Goal: Book appointment/travel/reservation

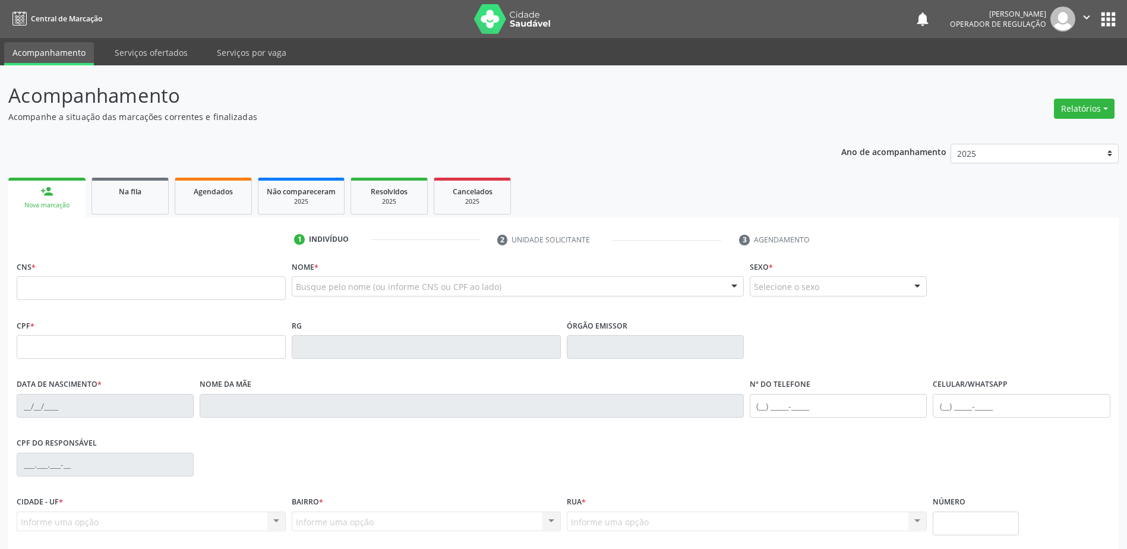
click at [74, 286] on input "text" at bounding box center [151, 288] width 269 height 24
type input "701 8042 3544 6873"
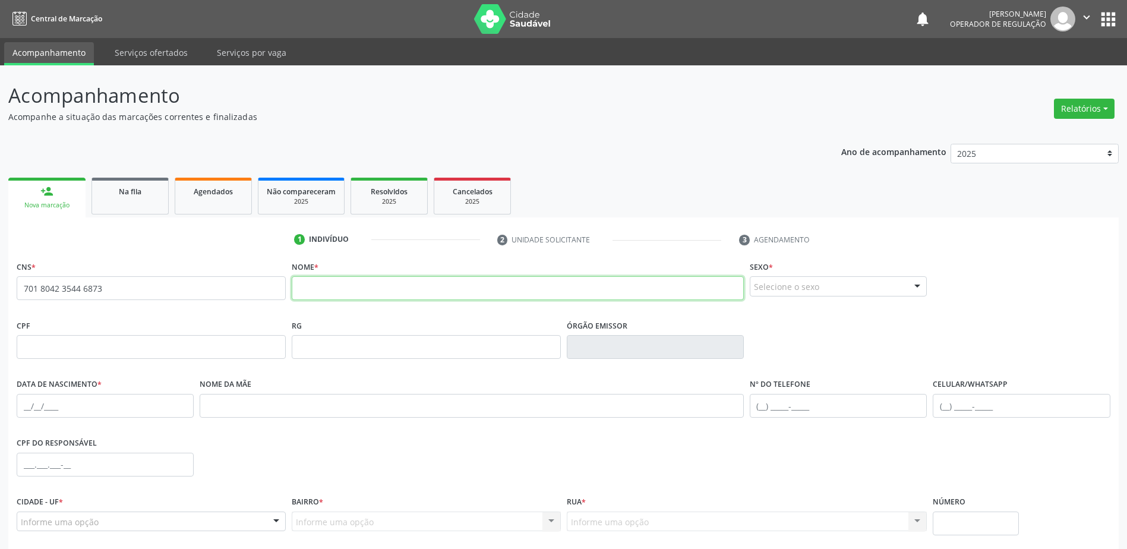
click at [330, 283] on input "text" at bounding box center [518, 288] width 452 height 24
type input "[PERSON_NAME]"
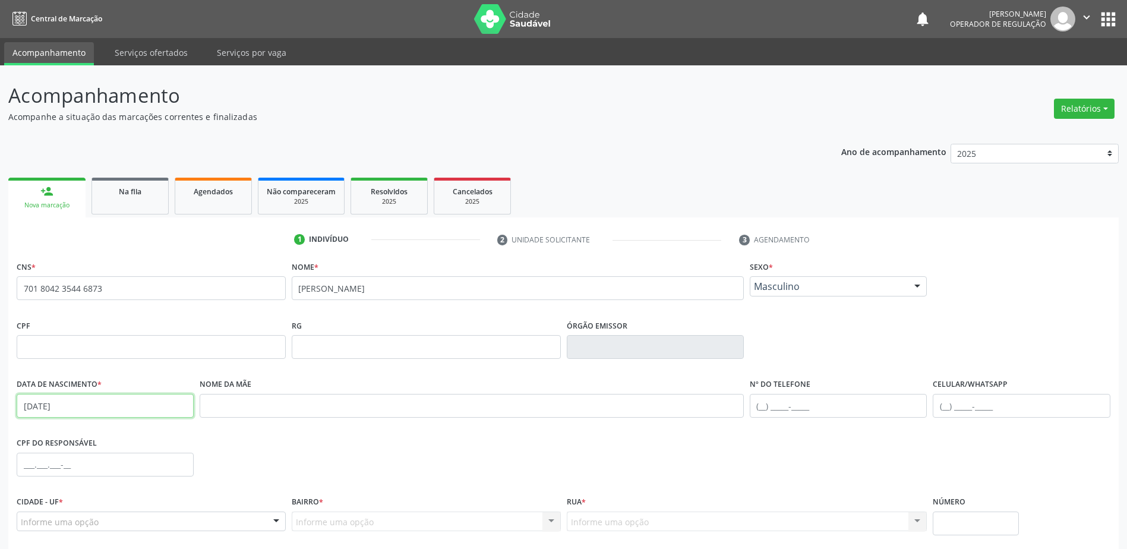
type input "[DATE]"
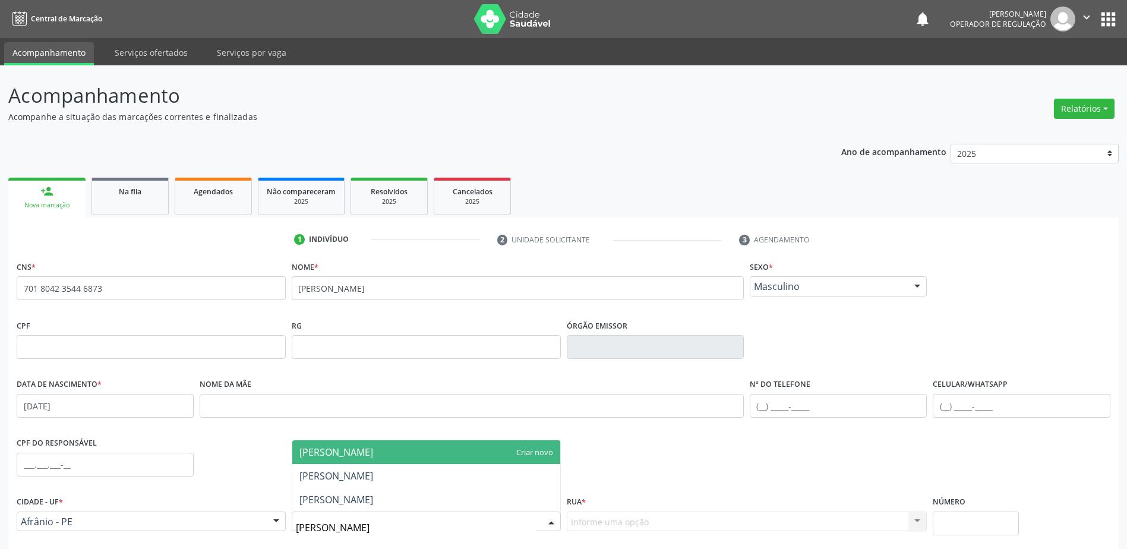
type input "[PERSON_NAME]"
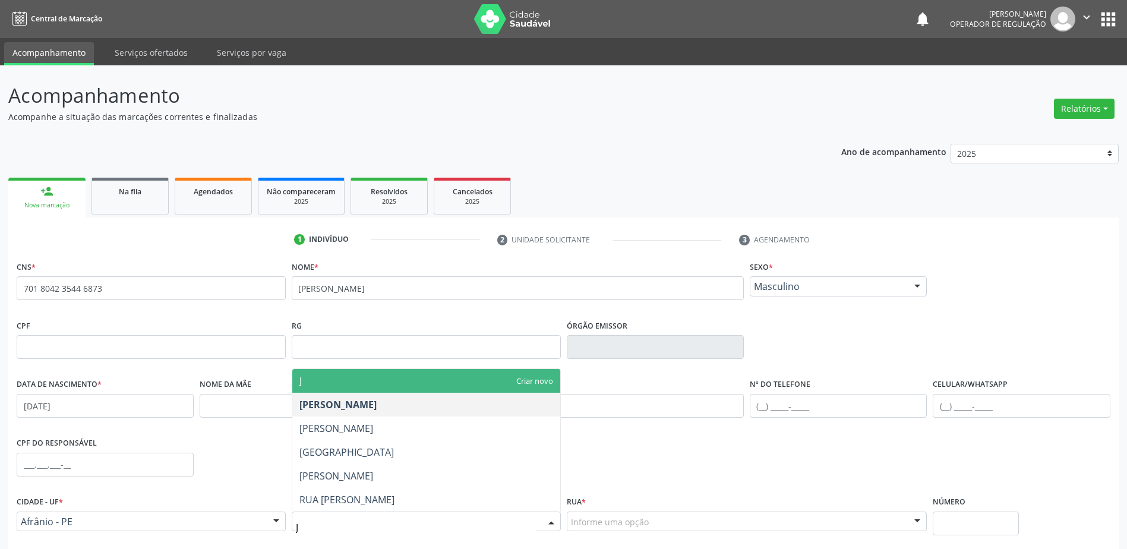
type input "[PERSON_NAME]"
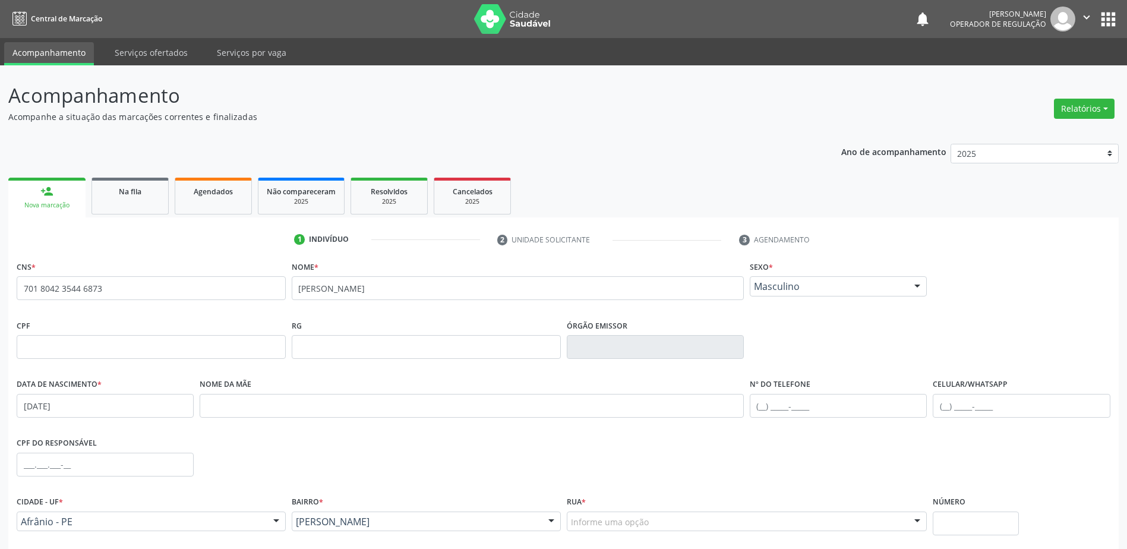
scroll to position [95, 0]
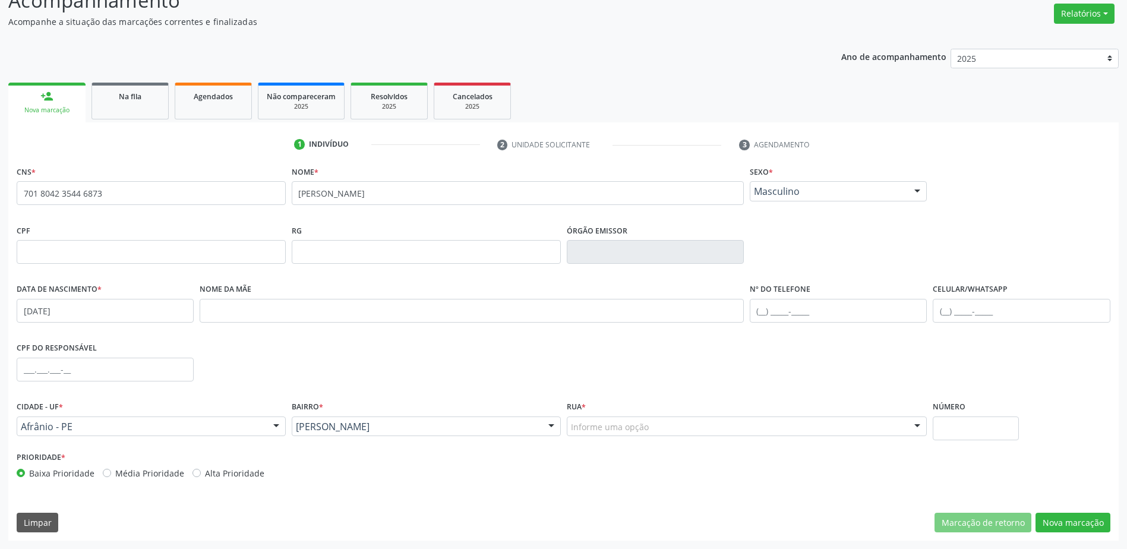
click at [622, 419] on div "Informe uma opção" at bounding box center [747, 426] width 361 height 20
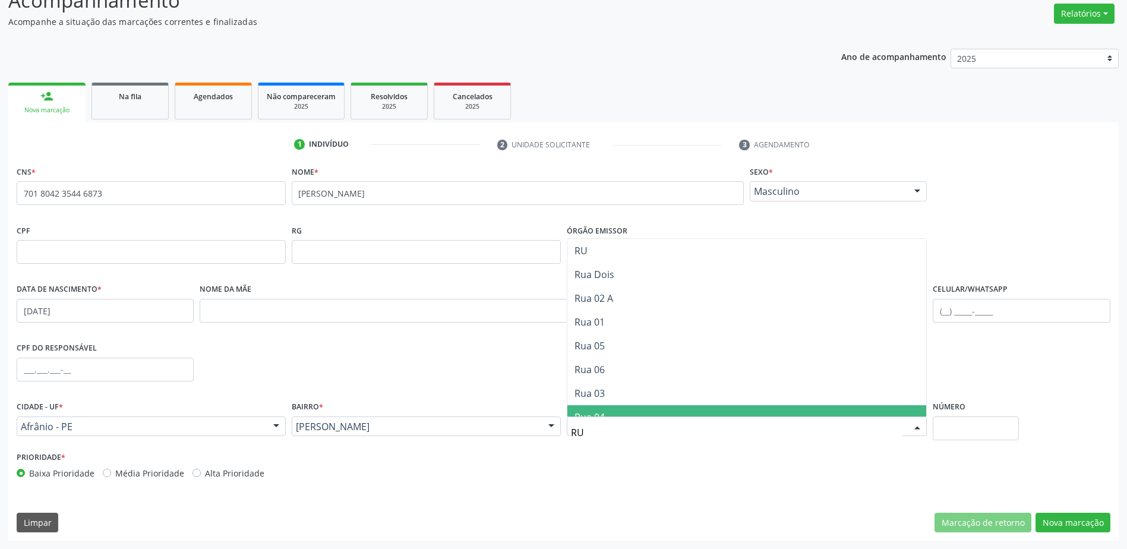
type input "R"
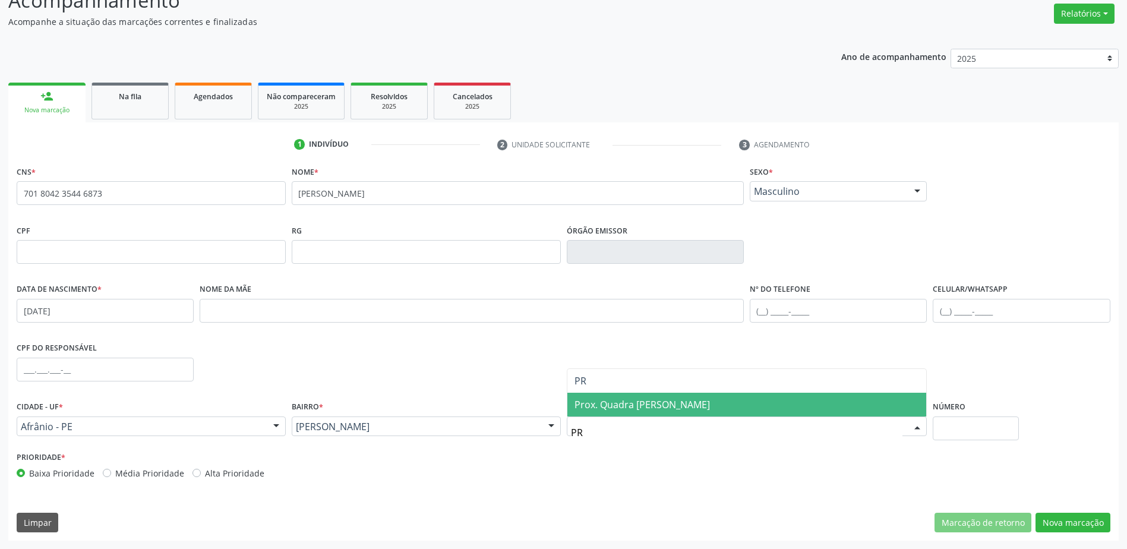
type input "P"
type input "[STREET_ADDRESS]"
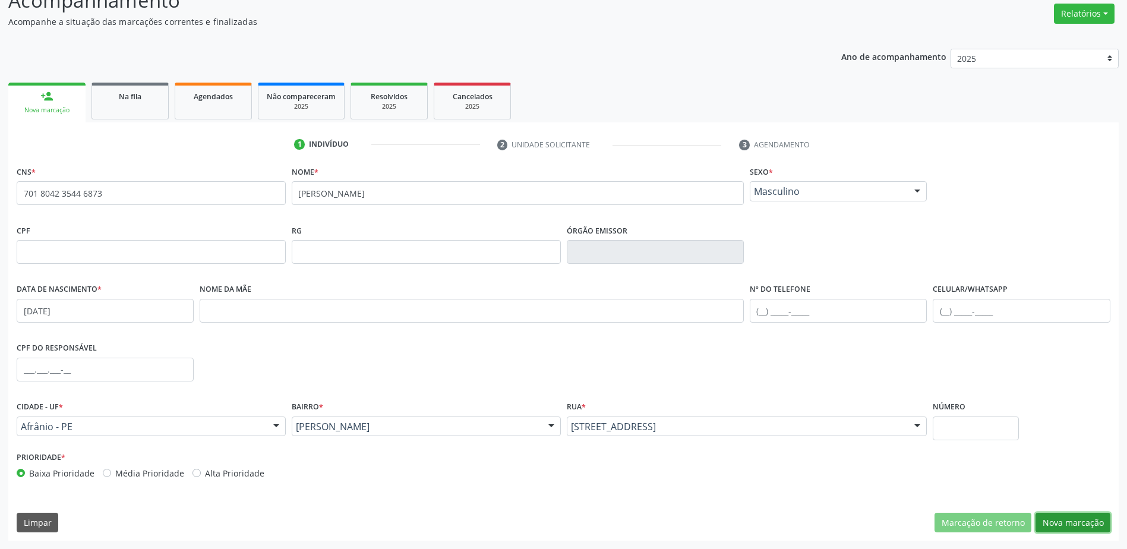
click at [1067, 529] on button "Nova marcação" at bounding box center [1072, 523] width 75 height 20
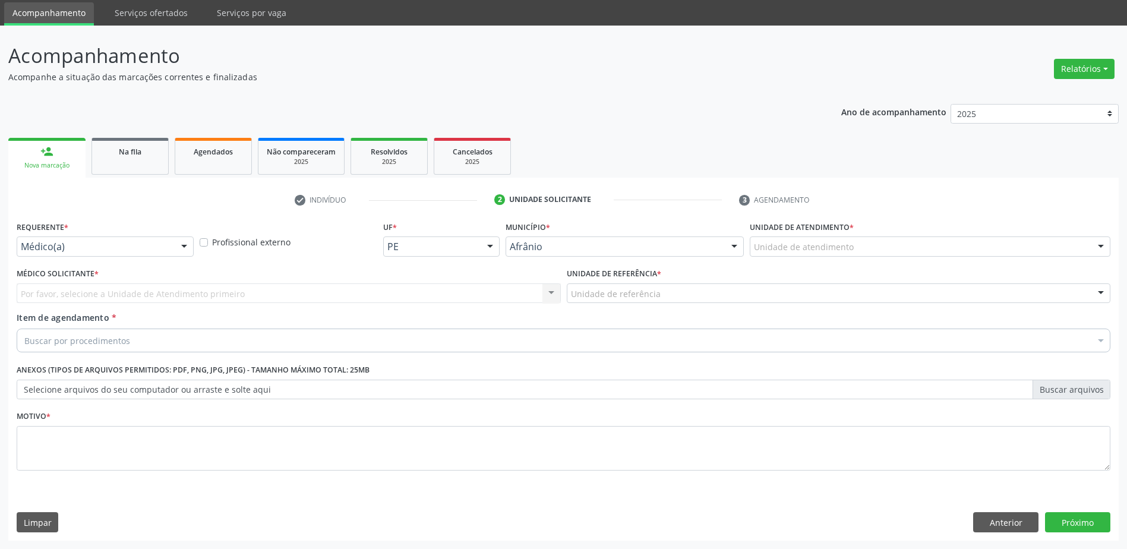
scroll to position [40, 0]
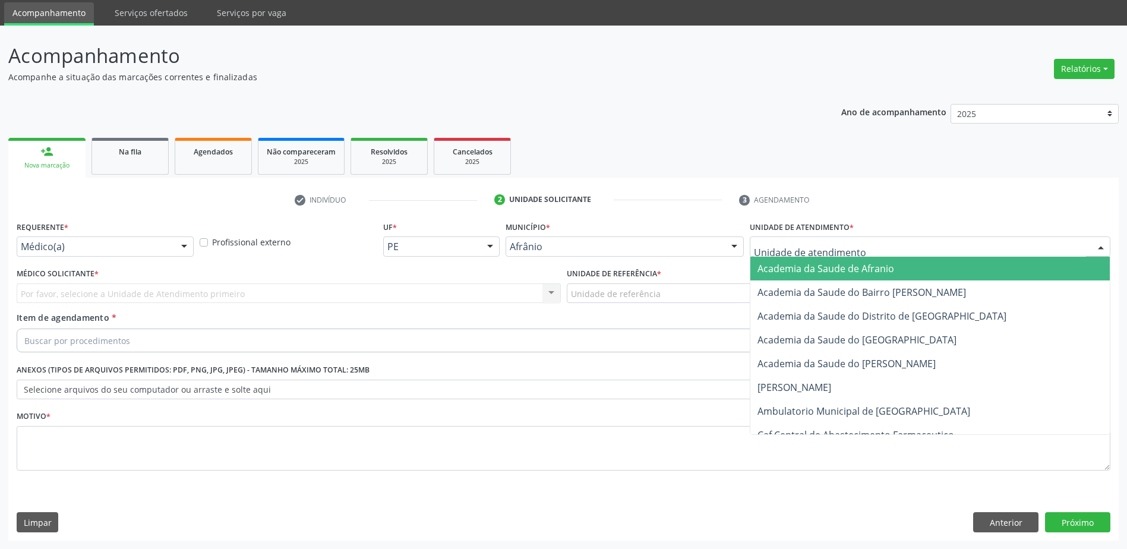
click at [755, 245] on div at bounding box center [930, 246] width 361 height 20
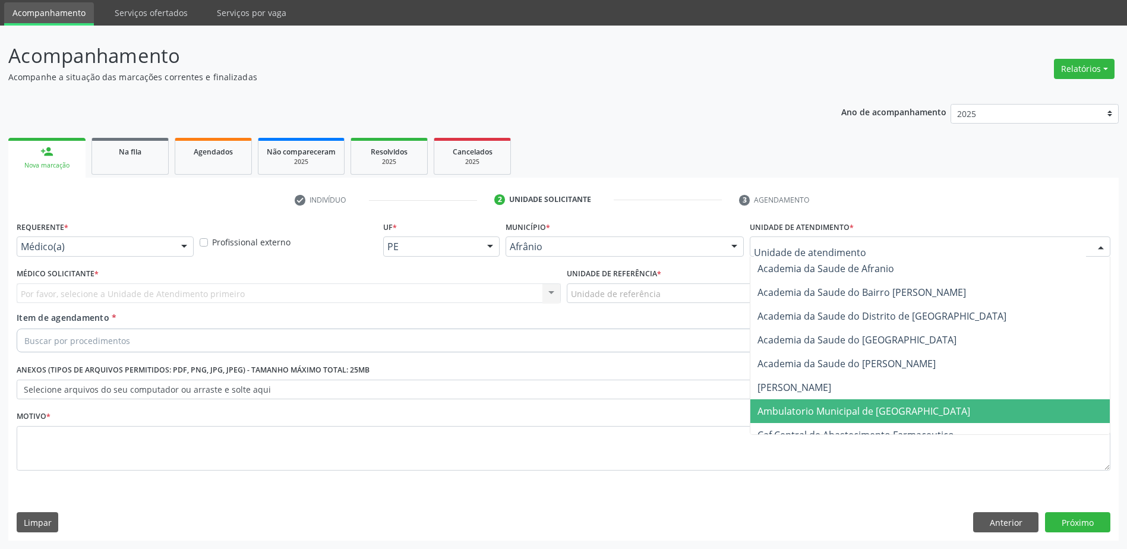
click at [783, 407] on span "Ambulatorio Municipal de [GEOGRAPHIC_DATA]" at bounding box center [863, 410] width 213 height 13
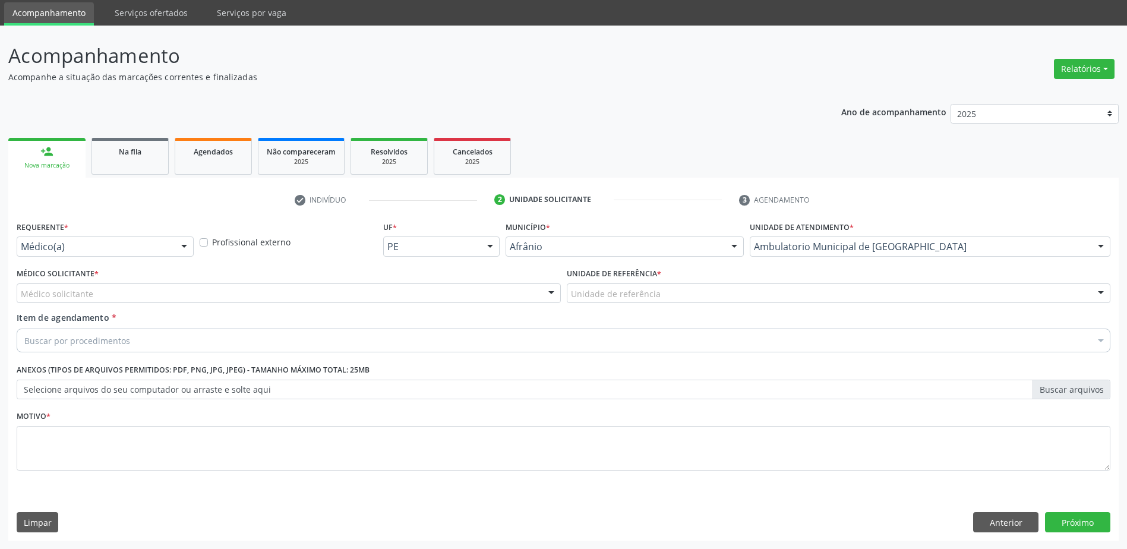
click at [100, 293] on div "Médico solicitante" at bounding box center [289, 293] width 544 height 20
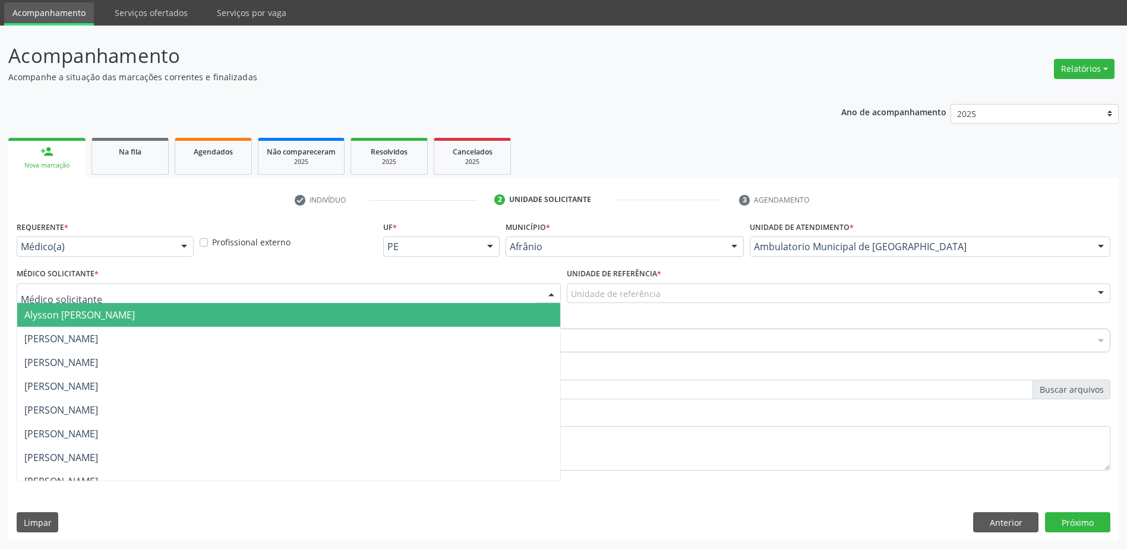
click at [101, 309] on span "Alysson [PERSON_NAME]" at bounding box center [79, 314] width 110 height 13
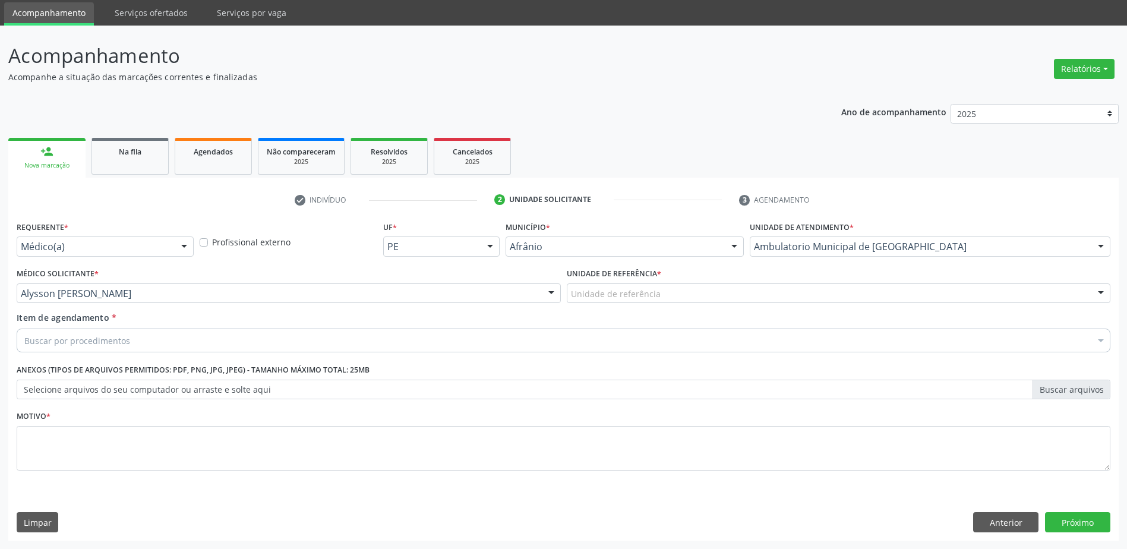
click at [670, 300] on div "Unidade de referência" at bounding box center [839, 293] width 544 height 20
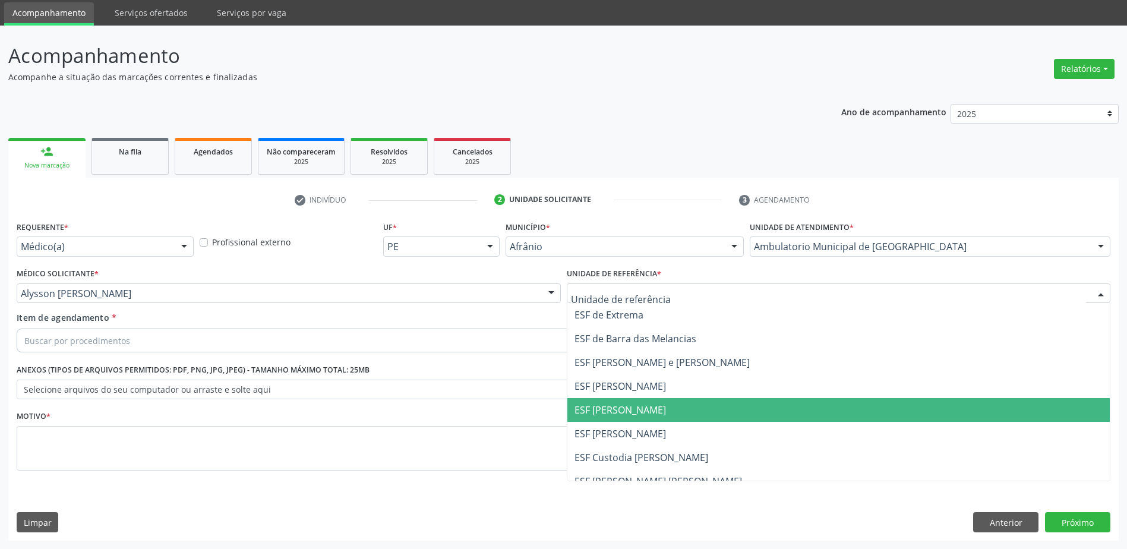
click at [633, 401] on span "ESF [PERSON_NAME]" at bounding box center [838, 410] width 543 height 24
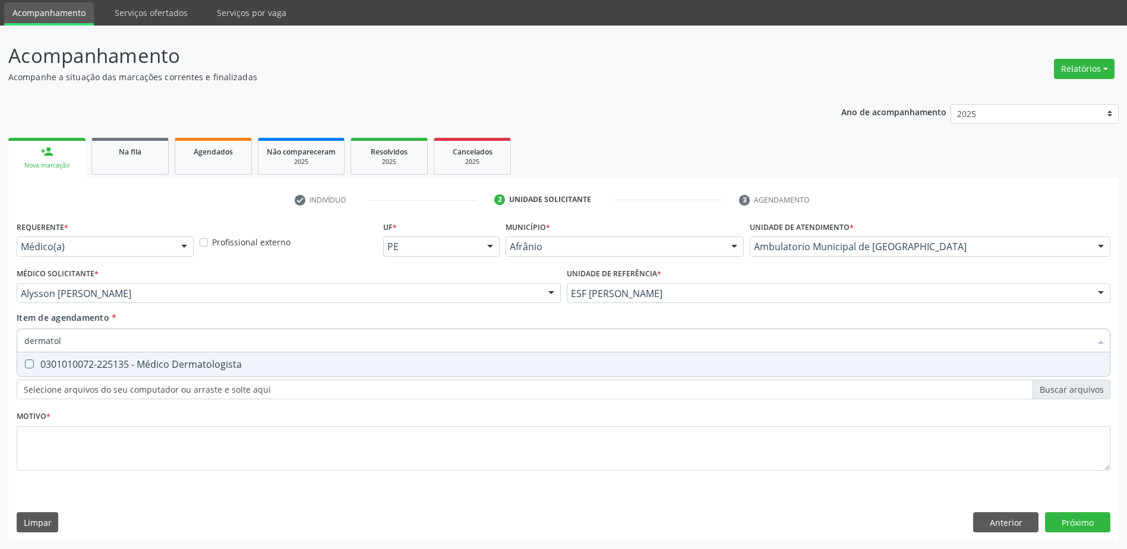
type input "dermatolo"
click at [91, 365] on div "0301010072-225135 - Médico Dermatologista" at bounding box center [563, 364] width 1078 height 10
checkbox Dermatologista "true"
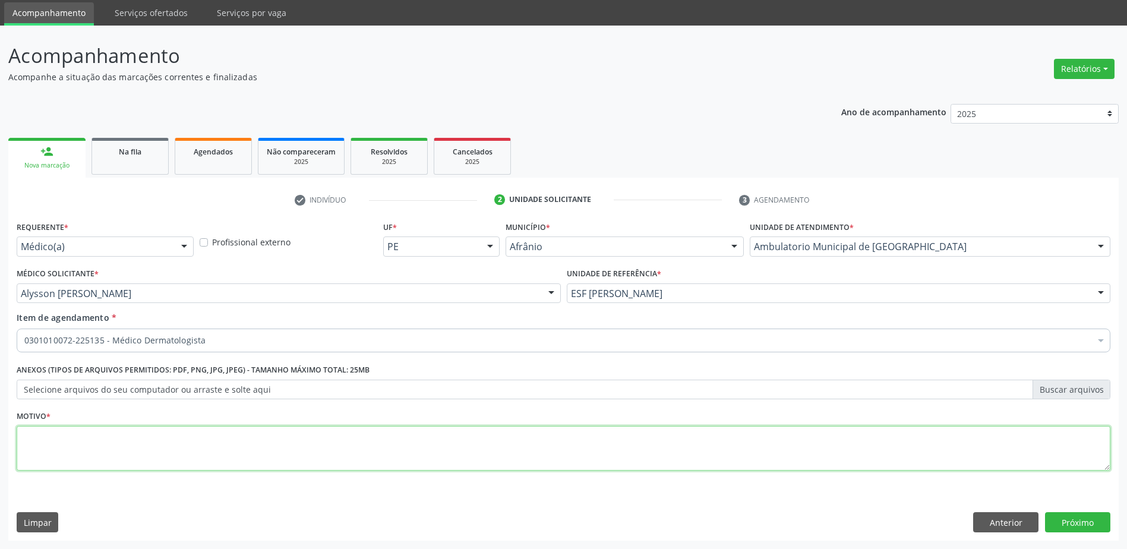
click at [134, 438] on textarea at bounding box center [564, 448] width 1094 height 45
type textarea "x"
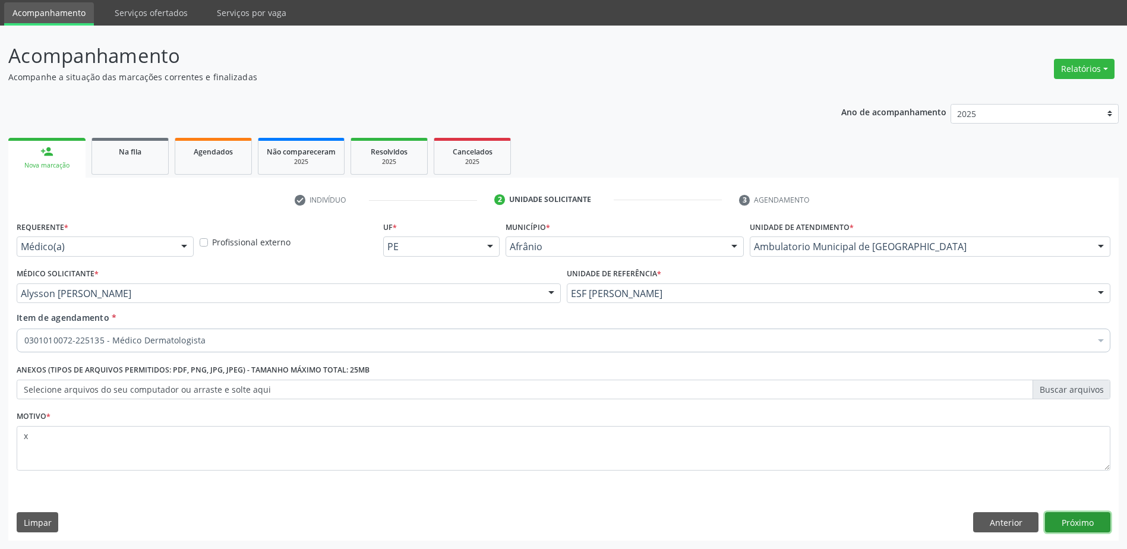
click at [1096, 526] on button "Próximo" at bounding box center [1077, 522] width 65 height 20
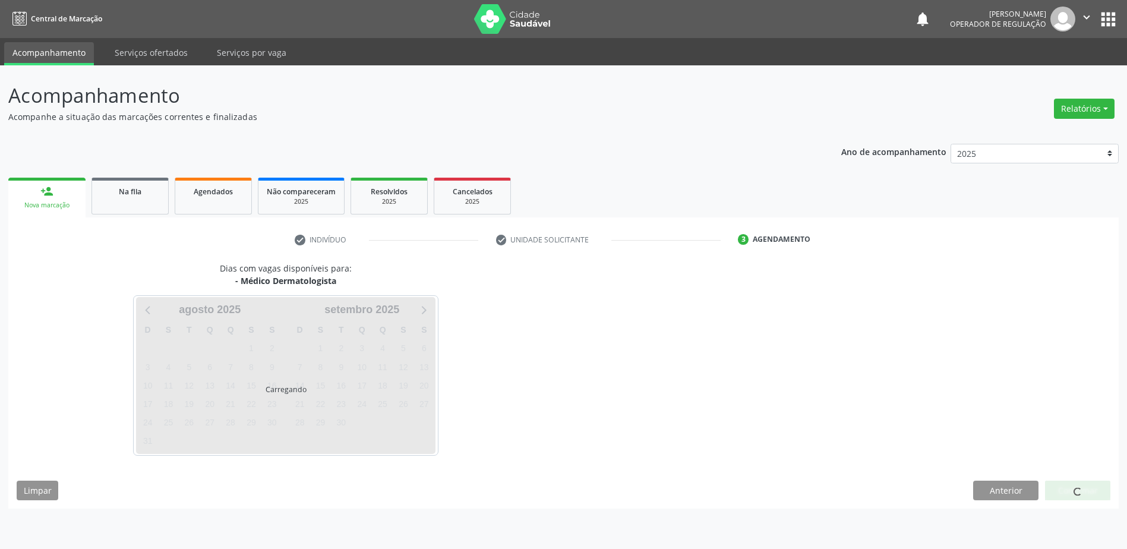
scroll to position [0, 0]
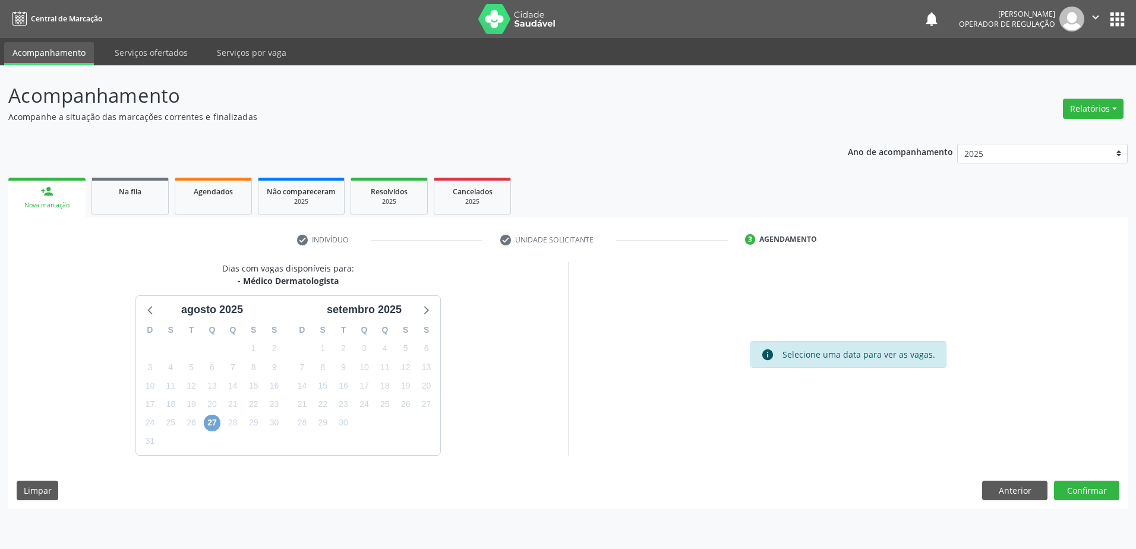
click at [211, 424] on span "27" at bounding box center [212, 423] width 17 height 17
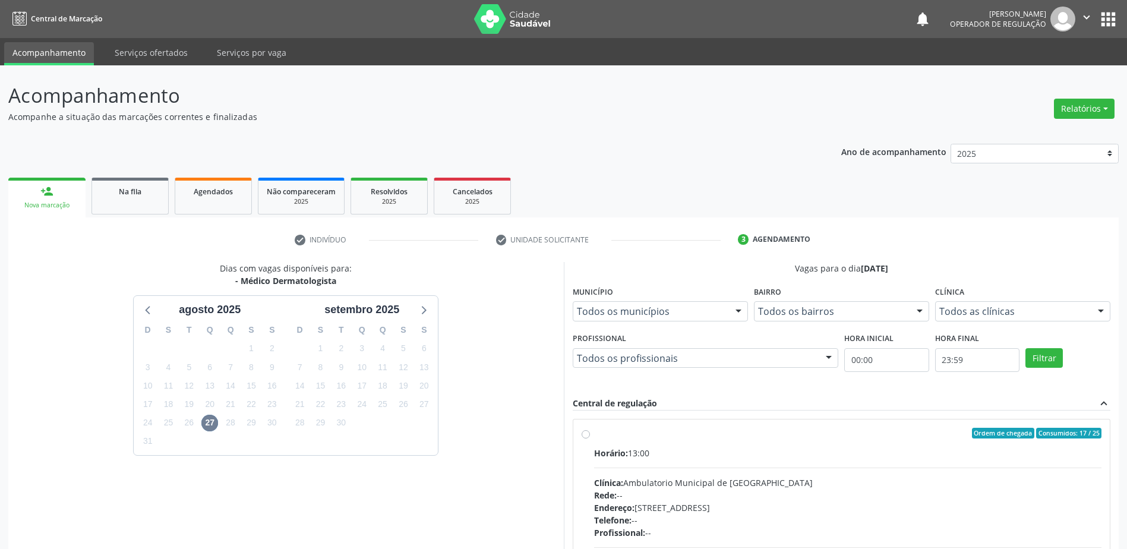
click at [594, 435] on label "Ordem de chegada Consumidos: 17 / 25 Horário: 13:00 Clínica: Ambulatorio Munici…" at bounding box center [848, 519] width 508 height 182
click at [586, 435] on input "Ordem de chegada Consumidos: 17 / 25 Horário: 13:00 Clínica: Ambulatorio Munici…" at bounding box center [585, 433] width 8 height 11
radio input "true"
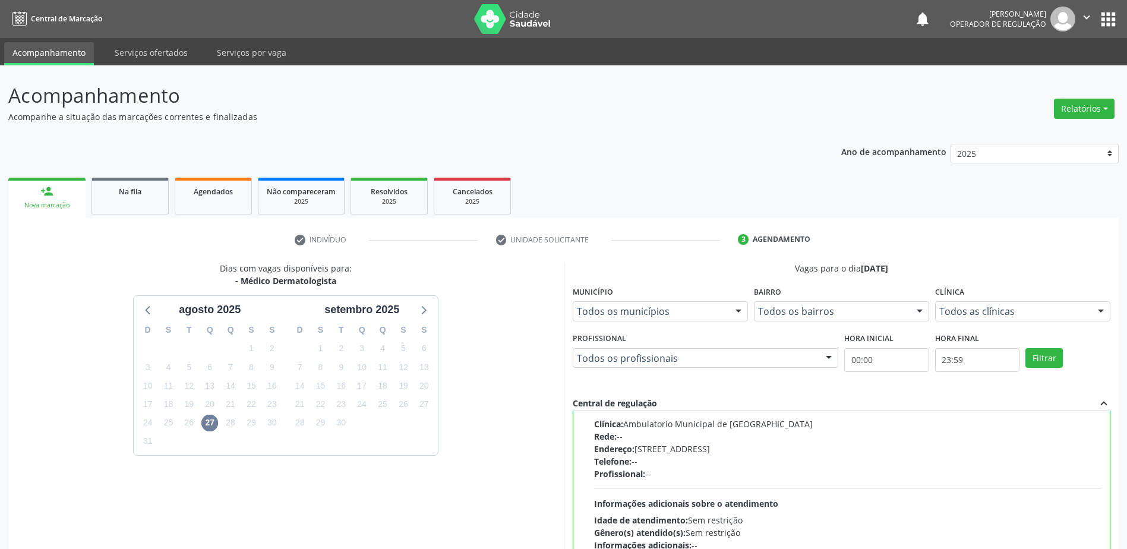
scroll to position [161, 0]
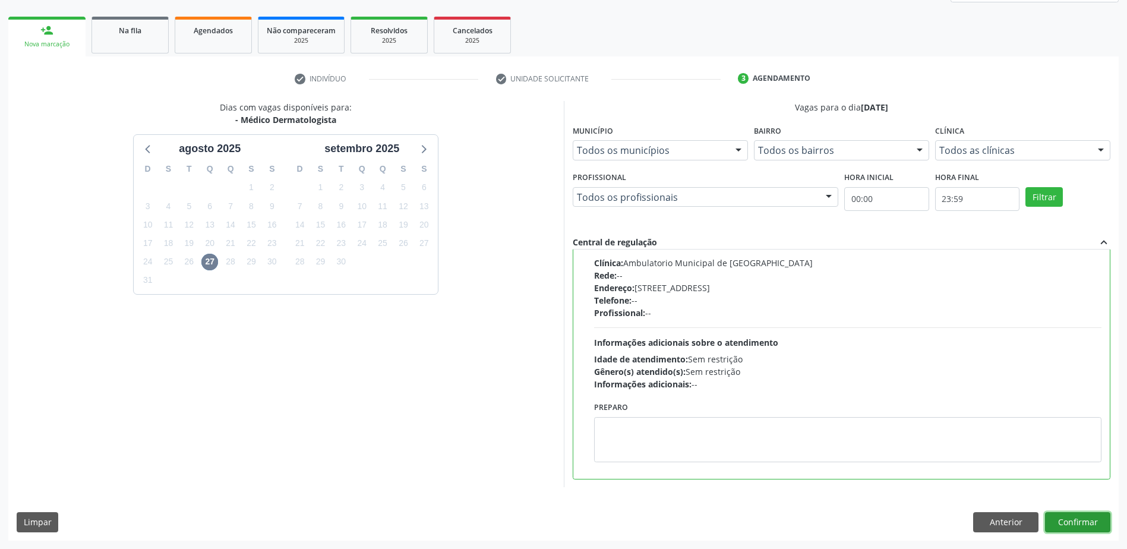
click at [1083, 525] on button "Confirmar" at bounding box center [1077, 522] width 65 height 20
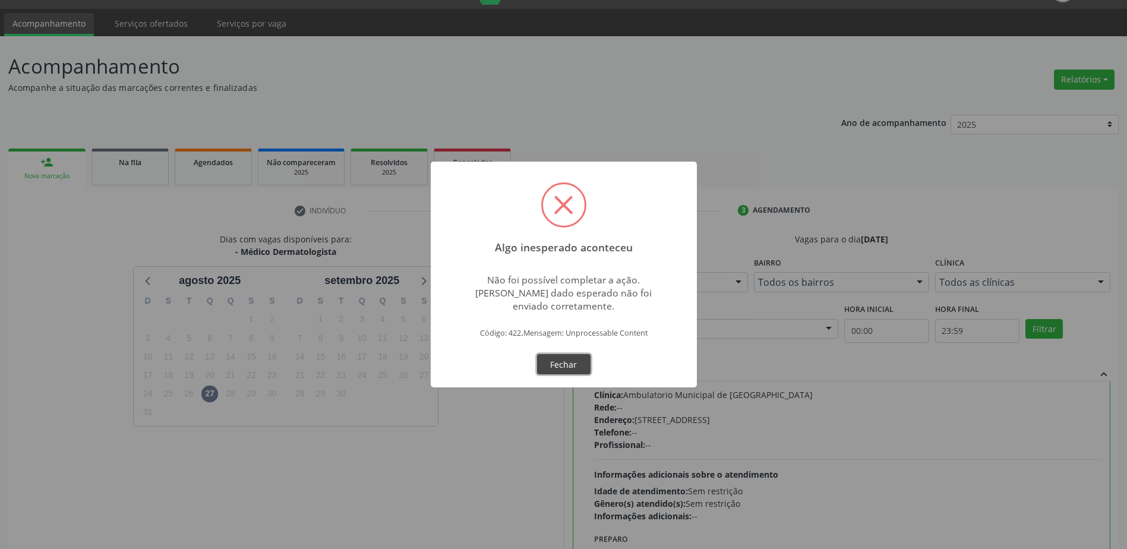
scroll to position [0, 0]
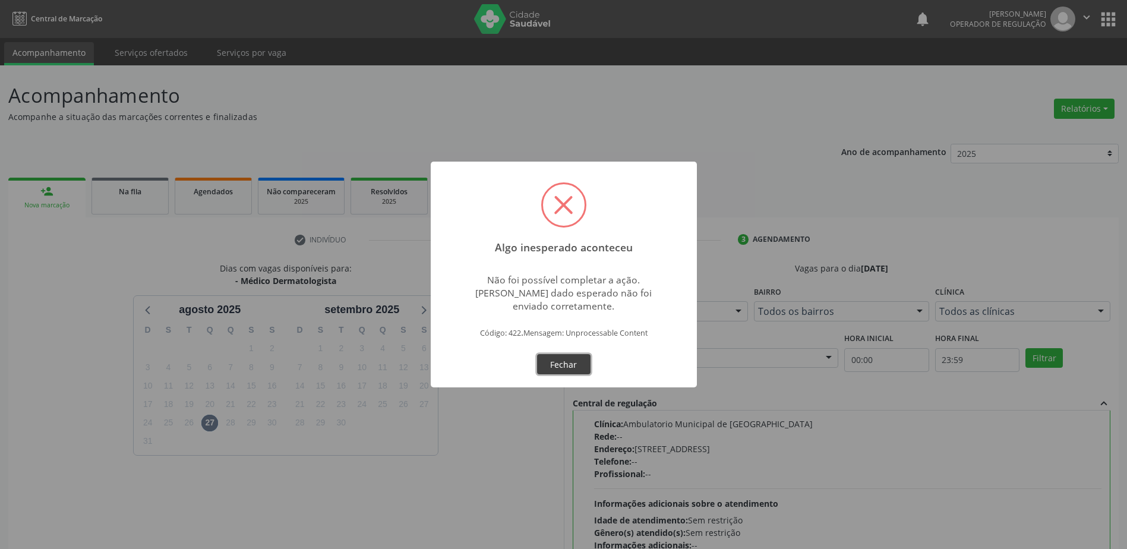
click at [564, 360] on button "Fechar" at bounding box center [563, 364] width 53 height 20
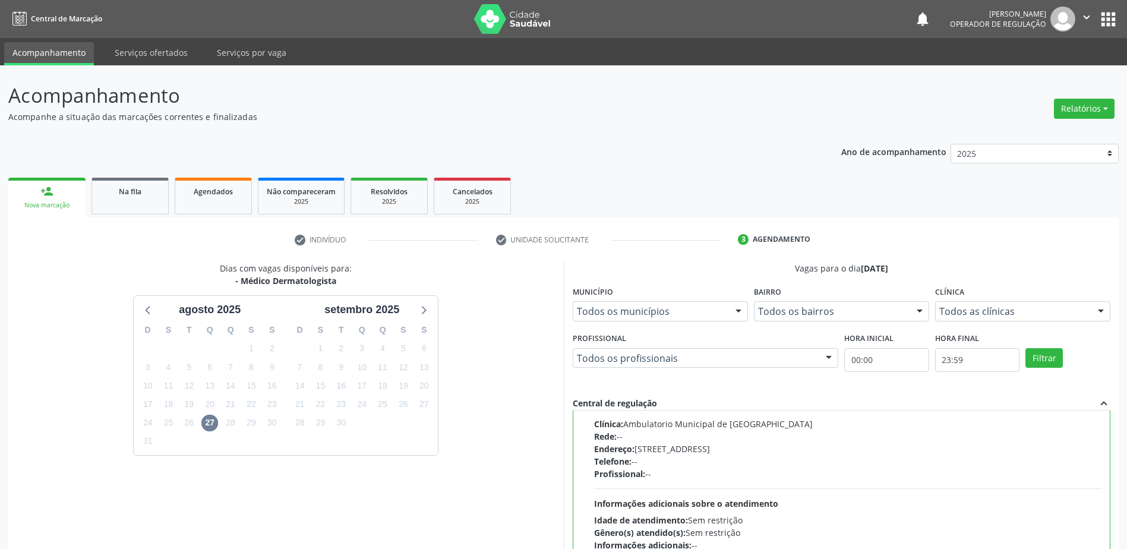
click at [1107, 16] on button "apps" at bounding box center [1108, 19] width 21 height 21
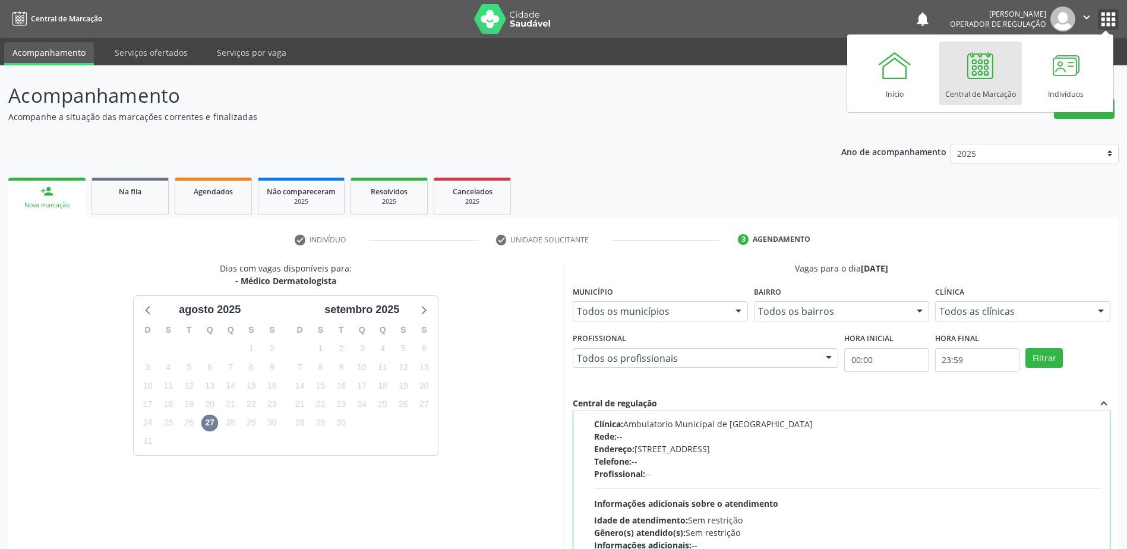
click at [1089, 20] on icon "" at bounding box center [1086, 17] width 13 height 13
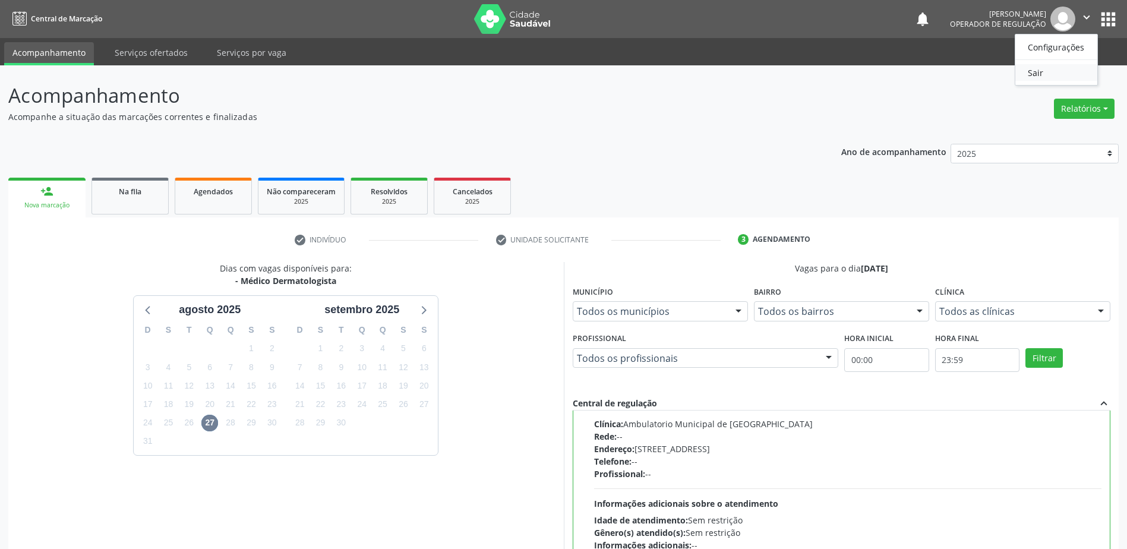
click at [1045, 71] on link "Sair" at bounding box center [1056, 72] width 82 height 17
